Goal: Task Accomplishment & Management: Manage account settings

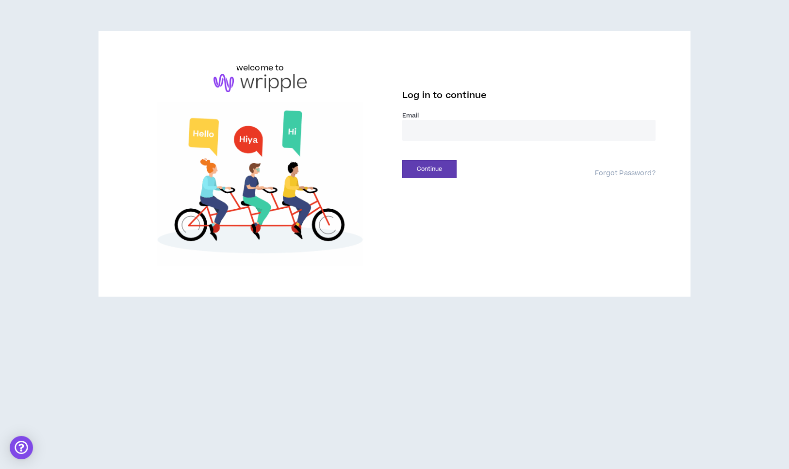
type input "**********"
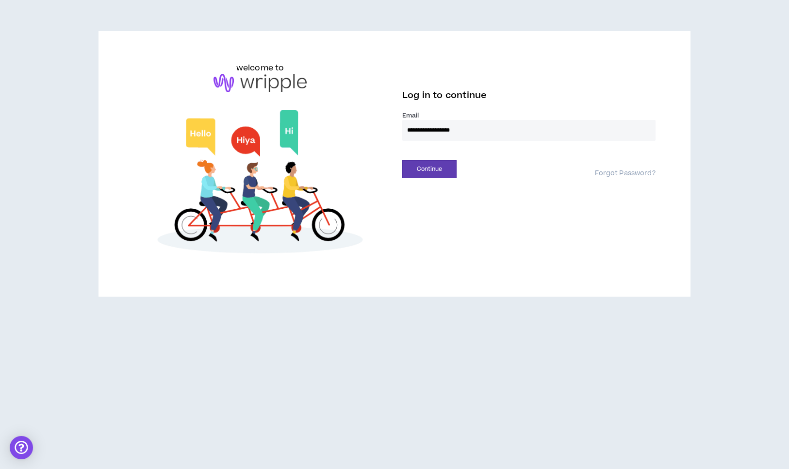
click at [430, 169] on button "Continue" at bounding box center [430, 169] width 54 height 18
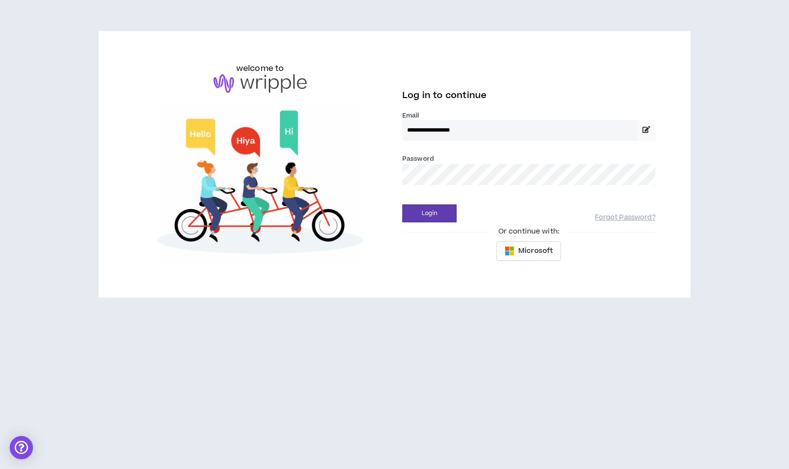
click at [430, 213] on button "Login" at bounding box center [430, 213] width 54 height 18
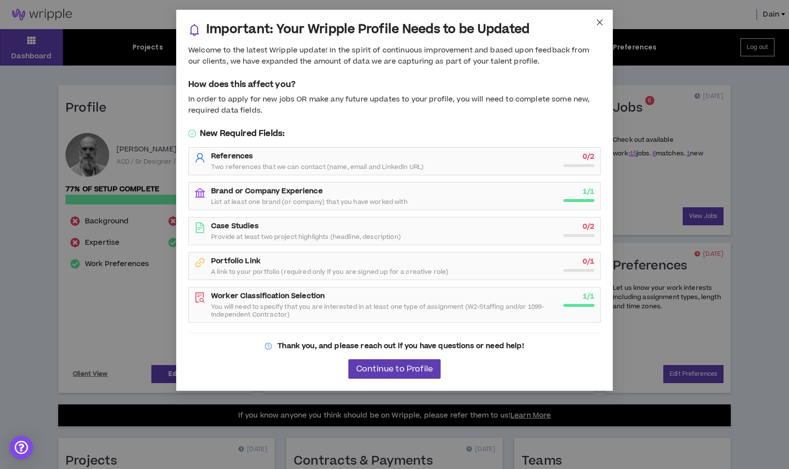
click at [601, 19] on icon "close" at bounding box center [600, 22] width 8 height 8
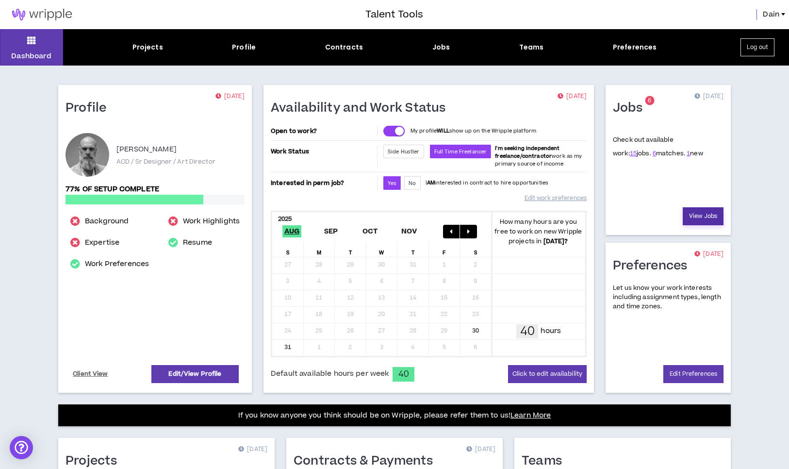
click at [695, 214] on link "View Jobs" at bounding box center [703, 216] width 41 height 18
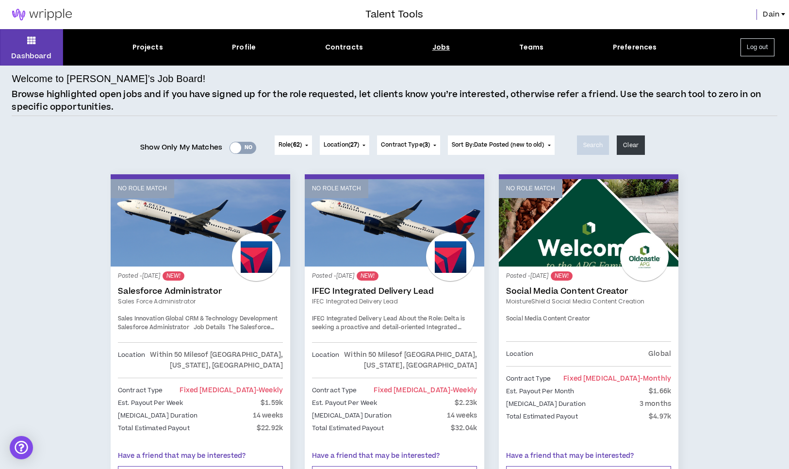
click at [243, 145] on div "Yes No" at bounding box center [243, 148] width 27 height 12
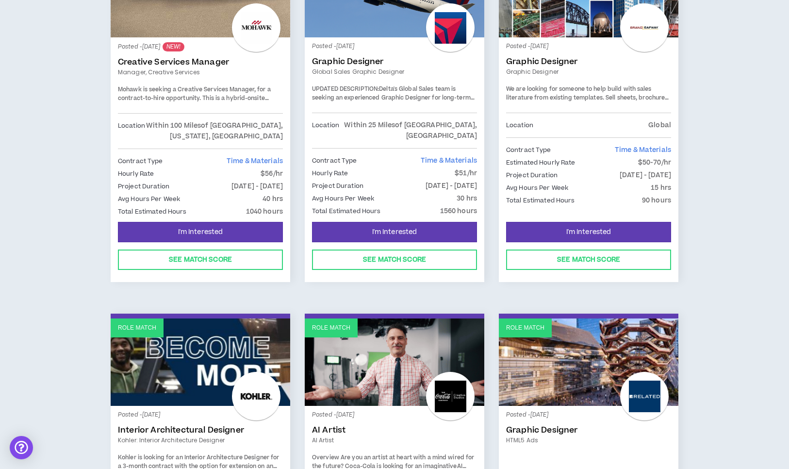
scroll to position [143, 0]
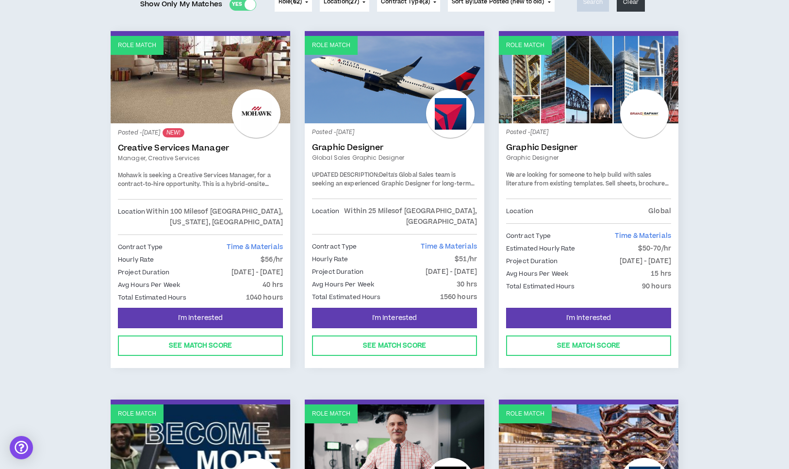
click at [726, 225] on div "Role Match Posted - [DATE] NEW! Creative Services Manager Manager, Creative Ser…" at bounding box center [395, 399] width 766 height 737
click at [407, 104] on link "Role Match" at bounding box center [395, 79] width 180 height 87
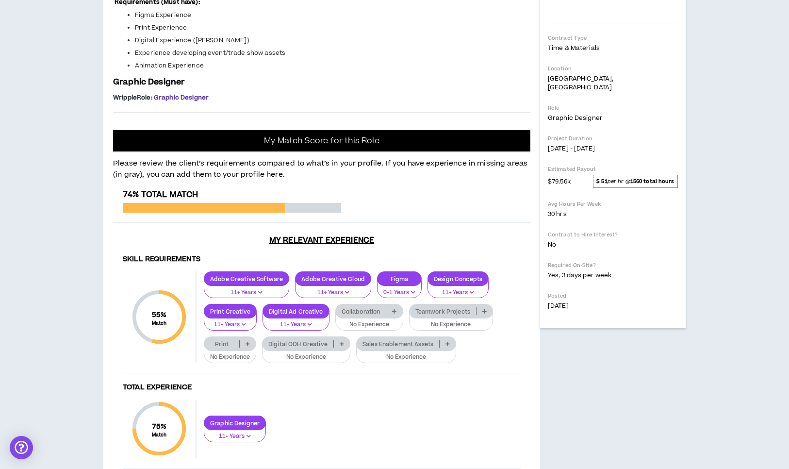
scroll to position [271, 0]
